Goal: Task Accomplishment & Management: Complete application form

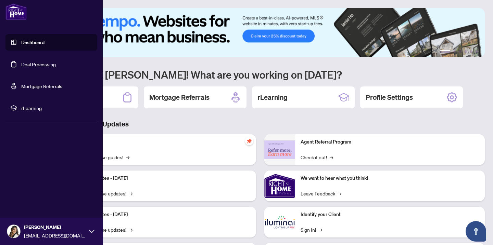
click at [29, 67] on link "Deal Processing" at bounding box center [38, 64] width 35 height 6
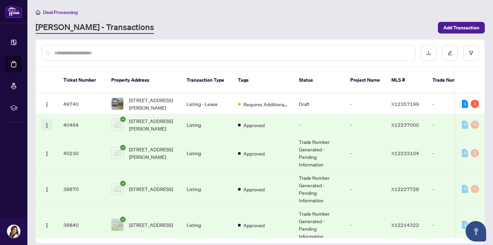
click at [44, 120] on button "button" at bounding box center [46, 124] width 11 height 11
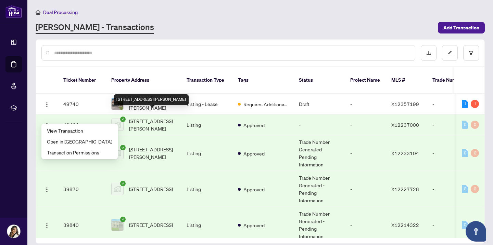
click at [130, 117] on span "[STREET_ADDRESS][PERSON_NAME]" at bounding box center [152, 124] width 47 height 15
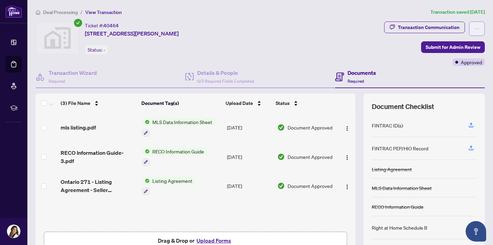
click at [475, 26] on icon "ellipsis" at bounding box center [477, 28] width 5 height 5
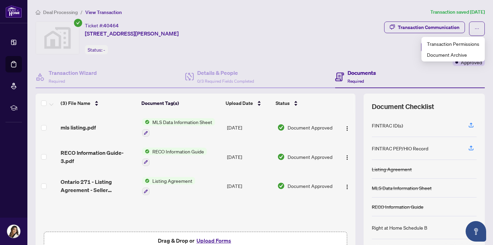
click at [95, 50] on div "Status: -" at bounding box center [96, 49] width 23 height 9
click at [99, 50] on div "Status: -" at bounding box center [96, 49] width 23 height 9
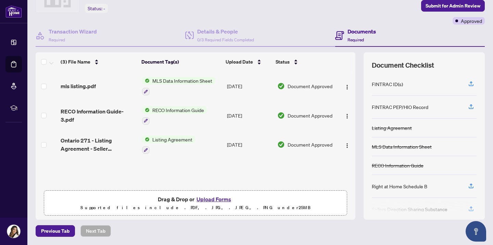
scroll to position [41, 0]
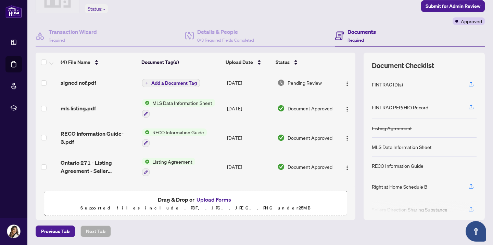
click at [207, 199] on button "Upload Forms" at bounding box center [213, 199] width 39 height 9
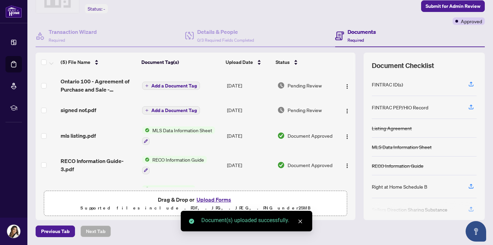
click at [207, 199] on button "Upload Forms" at bounding box center [213, 199] width 39 height 9
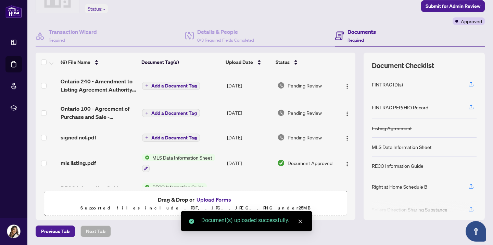
click at [208, 202] on button "Upload Forms" at bounding box center [213, 199] width 39 height 9
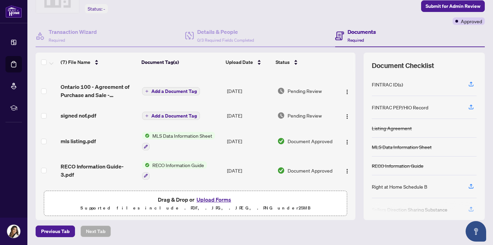
scroll to position [50, 0]
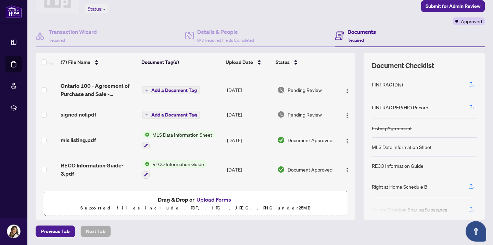
click at [209, 197] on button "Upload Forms" at bounding box center [213, 199] width 39 height 9
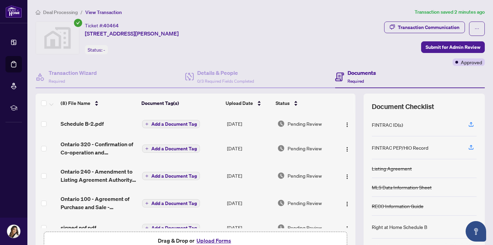
scroll to position [0, 0]
click at [411, 150] on div "FINTRAC PEP/HIO Record" at bounding box center [400, 149] width 56 height 8
click at [473, 126] on icon "button" at bounding box center [471, 125] width 6 height 6
click at [471, 123] on icon "button" at bounding box center [471, 124] width 3 height 3
click at [470, 124] on icon "button" at bounding box center [471, 125] width 6 height 6
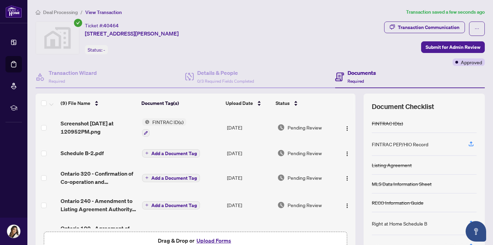
scroll to position [18, 0]
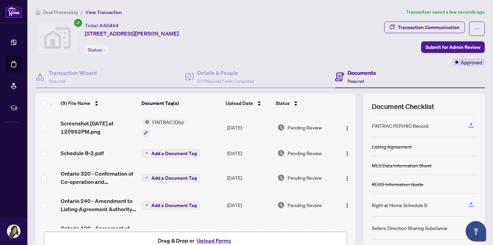
click at [146, 155] on icon "plus" at bounding box center [146, 153] width 3 height 3
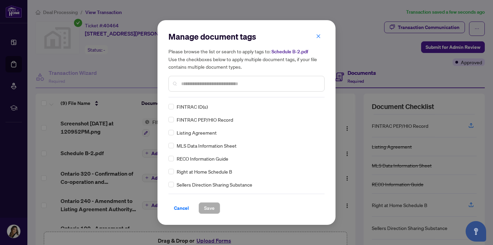
click at [219, 97] on div "Manage document tags Please browse the list or search to apply tags to: Schedul…" at bounding box center [246, 64] width 156 height 66
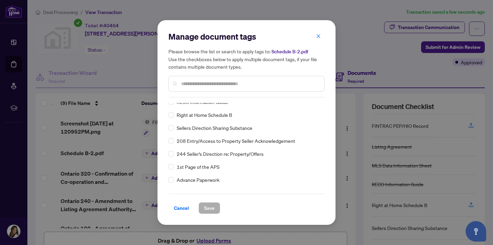
scroll to position [58, 0]
click at [173, 113] on span at bounding box center [170, 114] width 5 height 5
click at [209, 205] on span "Save" at bounding box center [209, 208] width 11 height 11
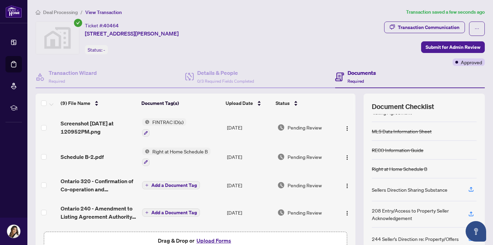
scroll to position [0, 0]
click at [462, 43] on span "Submit for Admin Review" at bounding box center [453, 47] width 55 height 11
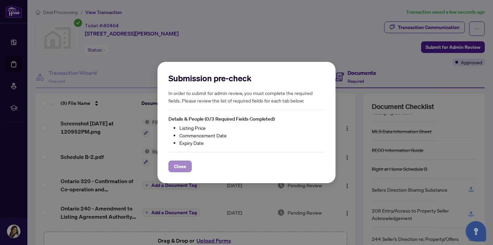
click at [184, 164] on span "Close" at bounding box center [180, 166] width 12 height 11
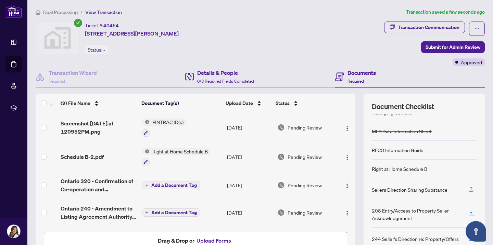
scroll to position [41, 0]
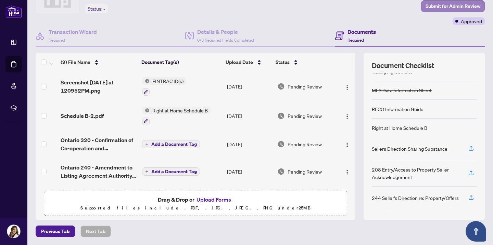
click at [451, 5] on span "Submit for Admin Review" at bounding box center [453, 6] width 55 height 11
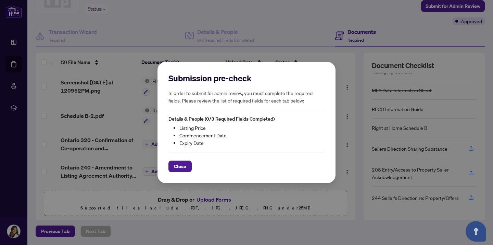
click at [199, 136] on li "Commencement Date" at bounding box center [251, 136] width 145 height 8
click at [177, 170] on span "Close" at bounding box center [180, 166] width 12 height 11
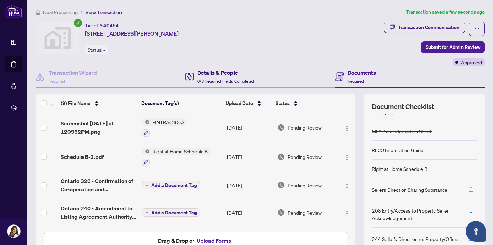
click at [226, 76] on h4 "Details & People" at bounding box center [225, 73] width 57 height 8
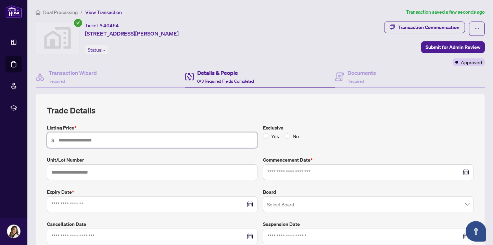
click at [80, 141] on input "text" at bounding box center [156, 141] width 194 height 8
type input "*******"
click at [301, 172] on input at bounding box center [364, 173] width 194 height 8
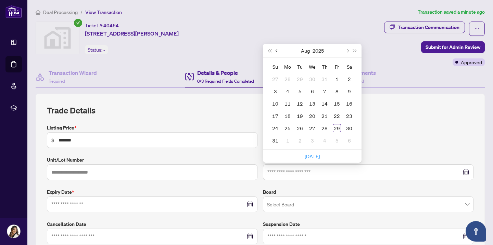
click at [278, 49] on span "Previous month (PageUp)" at bounding box center [277, 50] width 3 height 3
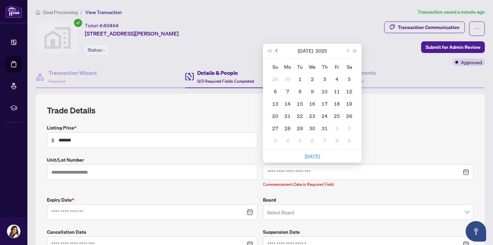
click at [278, 49] on span "Previous month (PageUp)" at bounding box center [277, 50] width 3 height 3
type input "**********"
click at [341, 105] on td "20" at bounding box center [337, 104] width 12 height 12
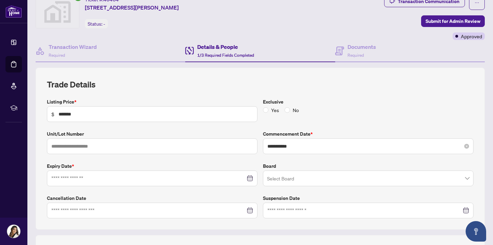
scroll to position [33, 0]
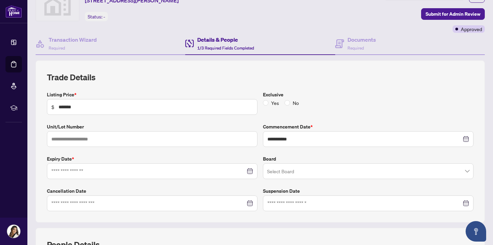
click at [249, 168] on div at bounding box center [152, 172] width 202 height 8
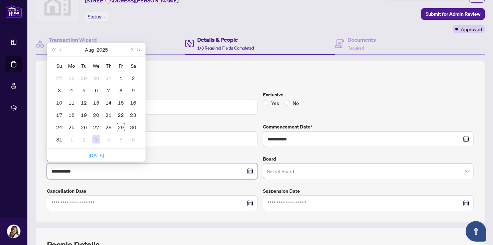
type input "**********"
click at [131, 49] on span "Next month (PageDown)" at bounding box center [130, 49] width 3 height 3
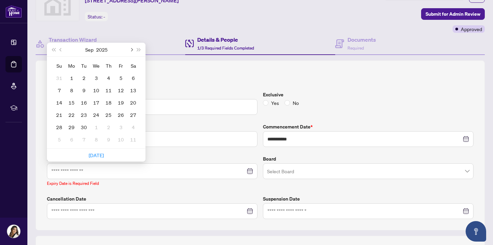
click at [131, 49] on span "Next month (PageDown)" at bounding box center [130, 49] width 3 height 3
click at [61, 48] on span "Previous month (PageUp)" at bounding box center [61, 49] width 3 height 3
type input "**********"
click at [73, 114] on div "20" at bounding box center [71, 115] width 8 height 8
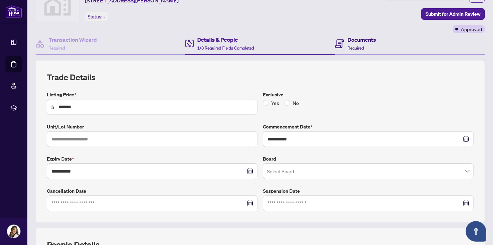
click at [361, 43] on h4 "Documents" at bounding box center [362, 40] width 28 height 8
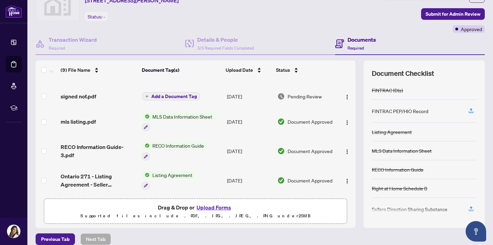
scroll to position [138, 0]
click at [450, 14] on span "Submit for Admin Review" at bounding box center [453, 14] width 55 height 11
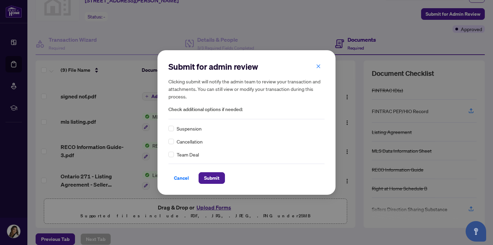
scroll to position [0, 0]
click at [209, 175] on span "Submit" at bounding box center [211, 178] width 15 height 11
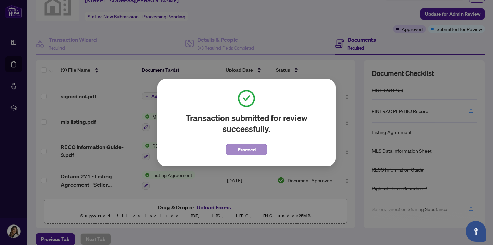
click at [242, 148] on span "Proceed" at bounding box center [247, 149] width 18 height 11
